Goal: Task Accomplishment & Management: Manage account settings

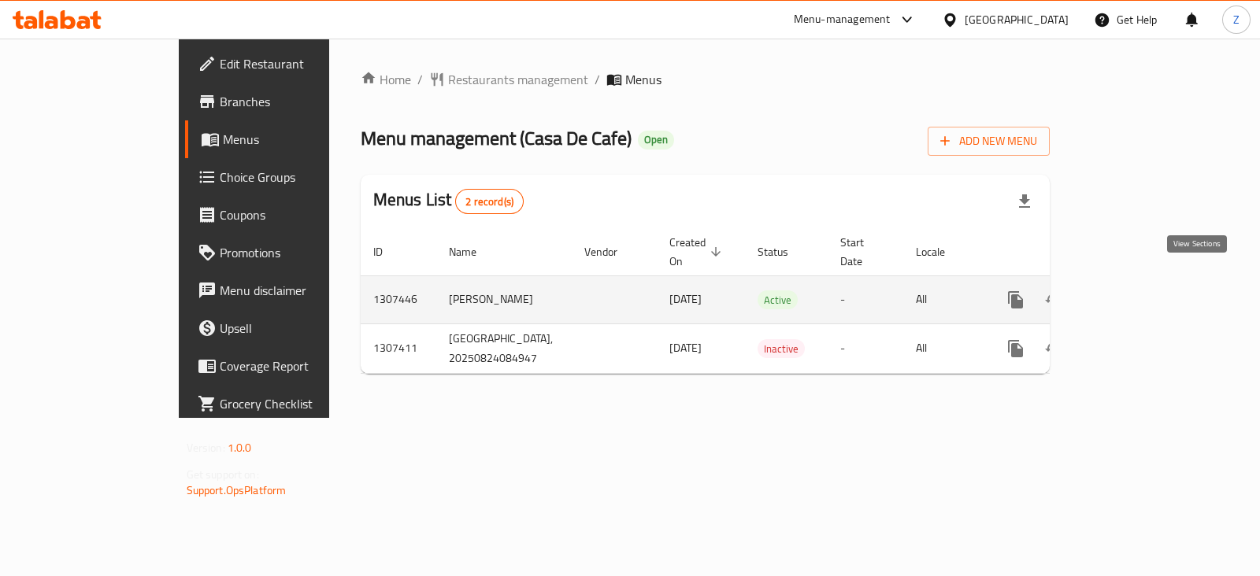
click at [1139, 291] on icon "enhanced table" at bounding box center [1129, 300] width 19 height 19
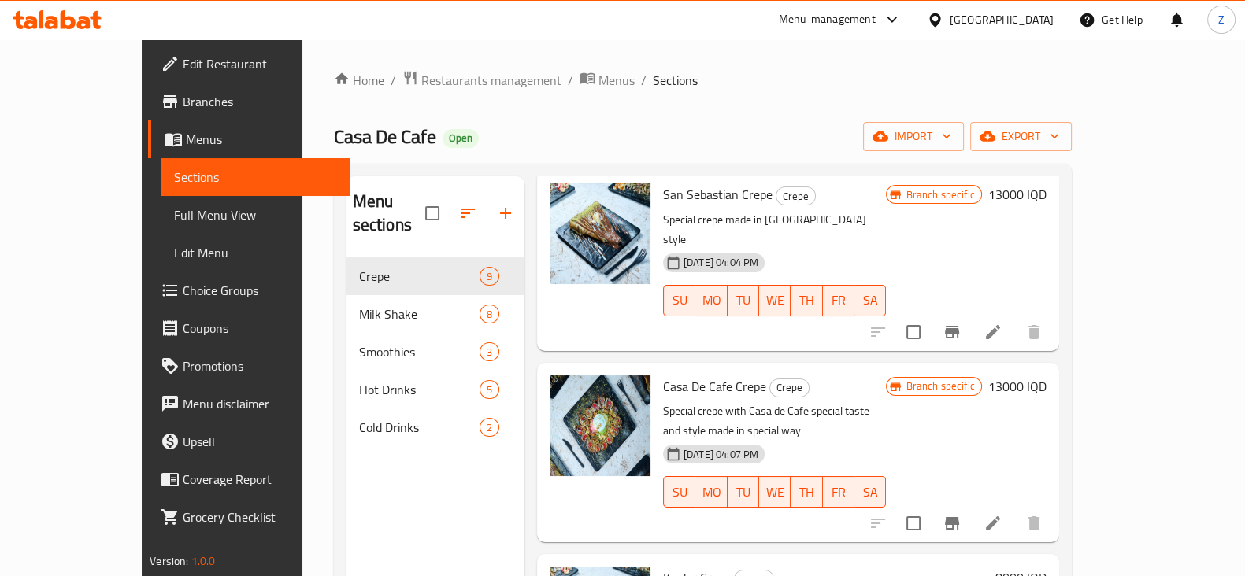
scroll to position [1011, 0]
